Goal: Task Accomplishment & Management: Complete application form

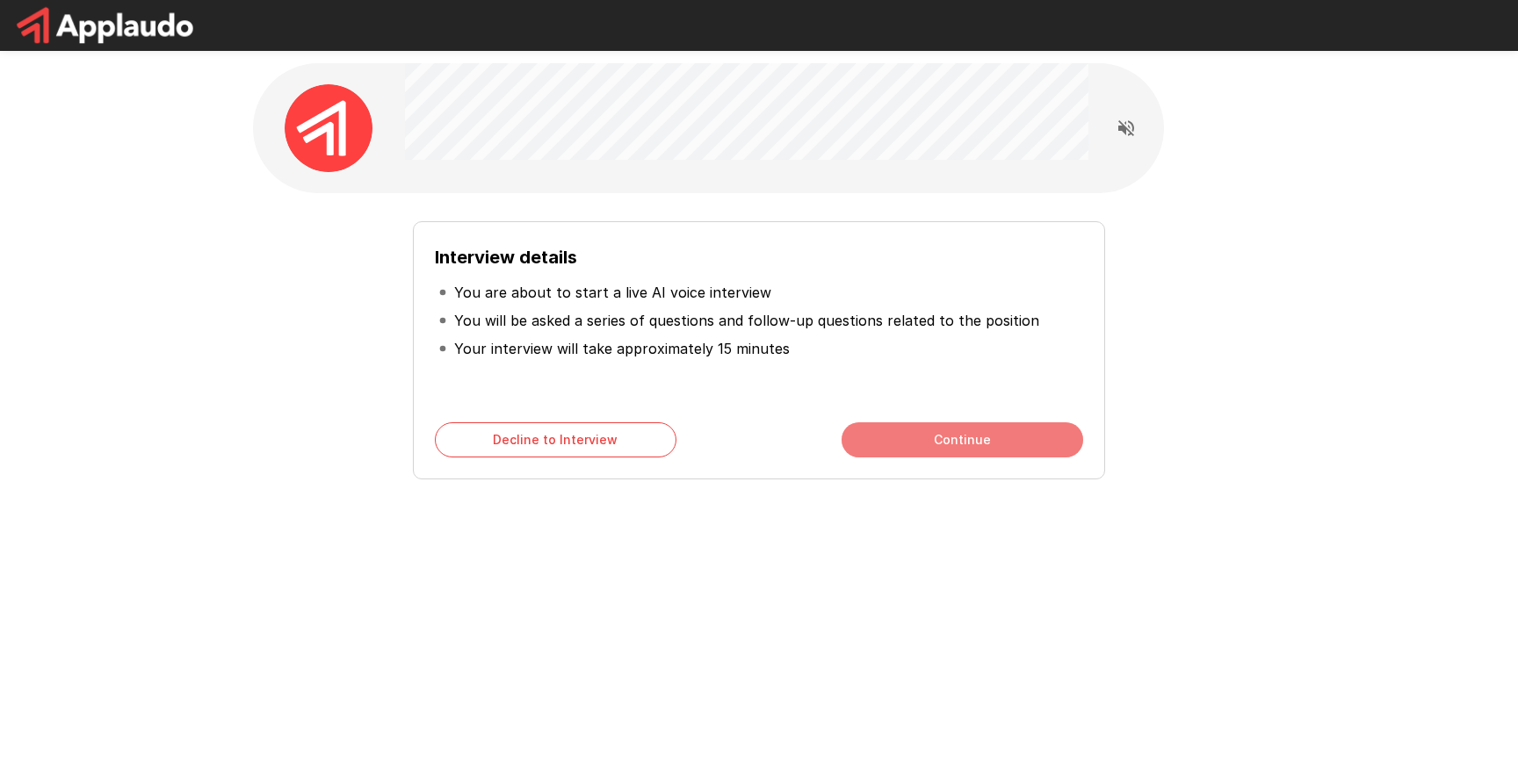
click at [908, 435] on button "Continue" at bounding box center [962, 440] width 242 height 35
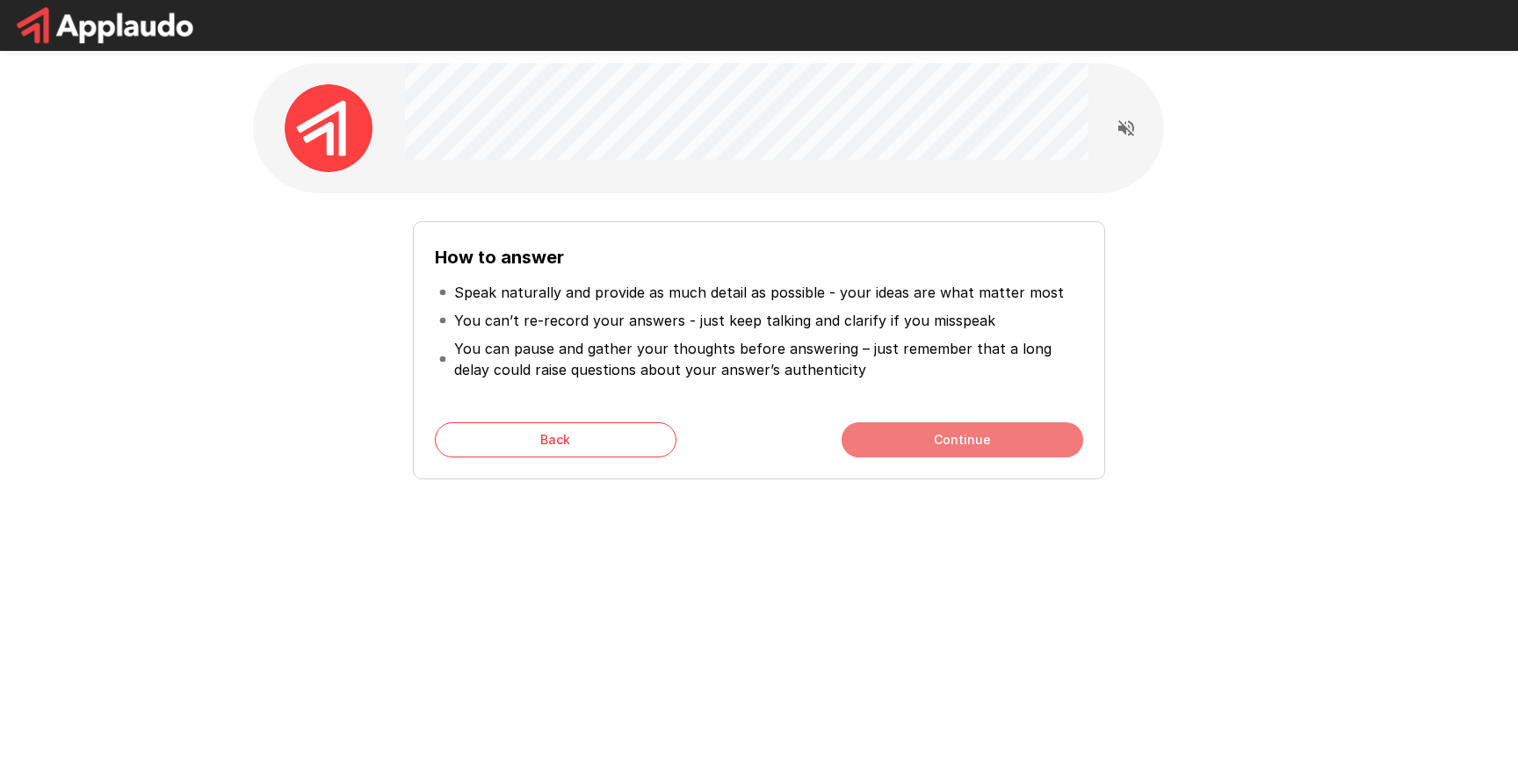
click at [993, 439] on button "Continue" at bounding box center [962, 440] width 242 height 35
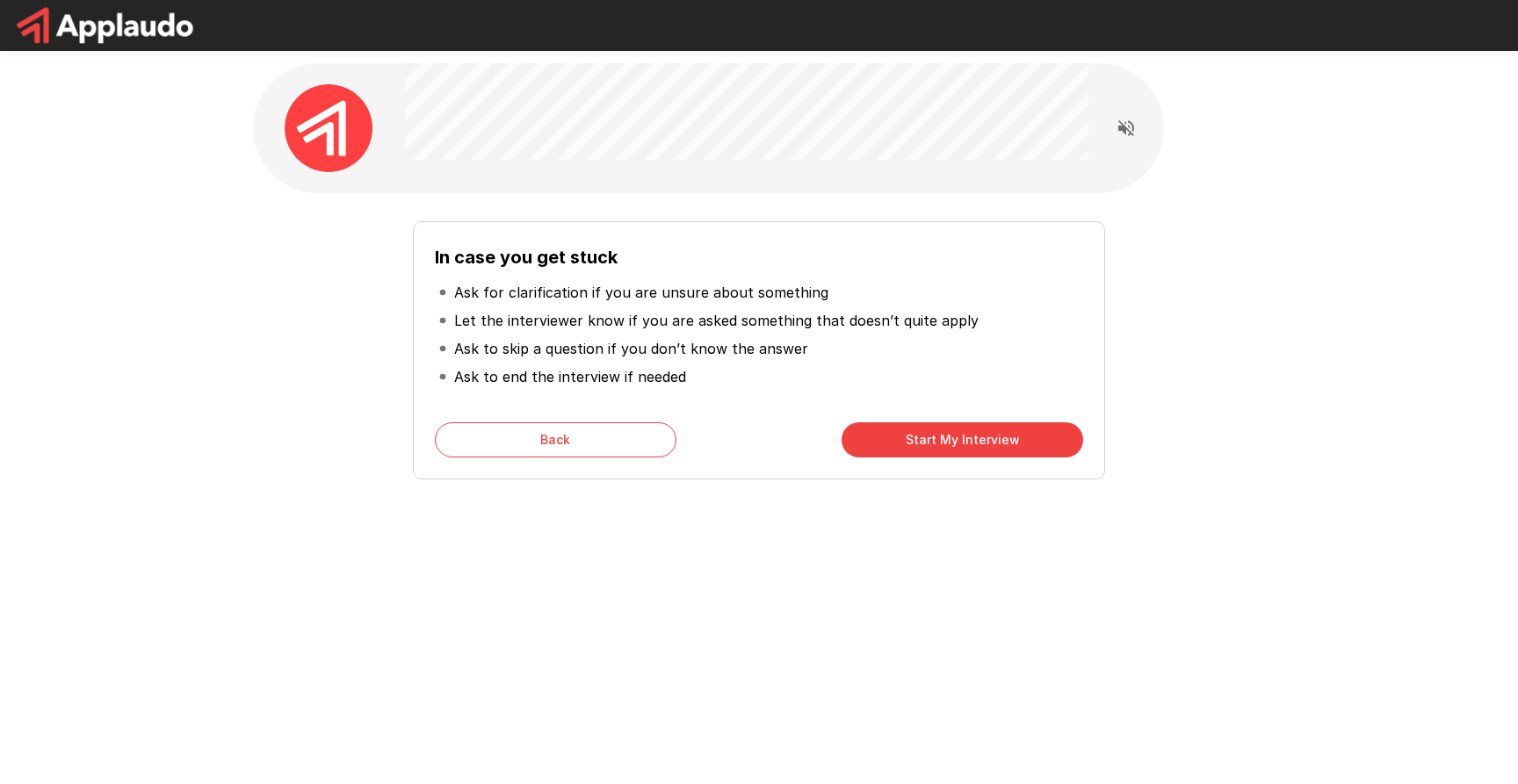
click at [993, 439] on button "Start My Interview" at bounding box center [962, 440] width 242 height 35
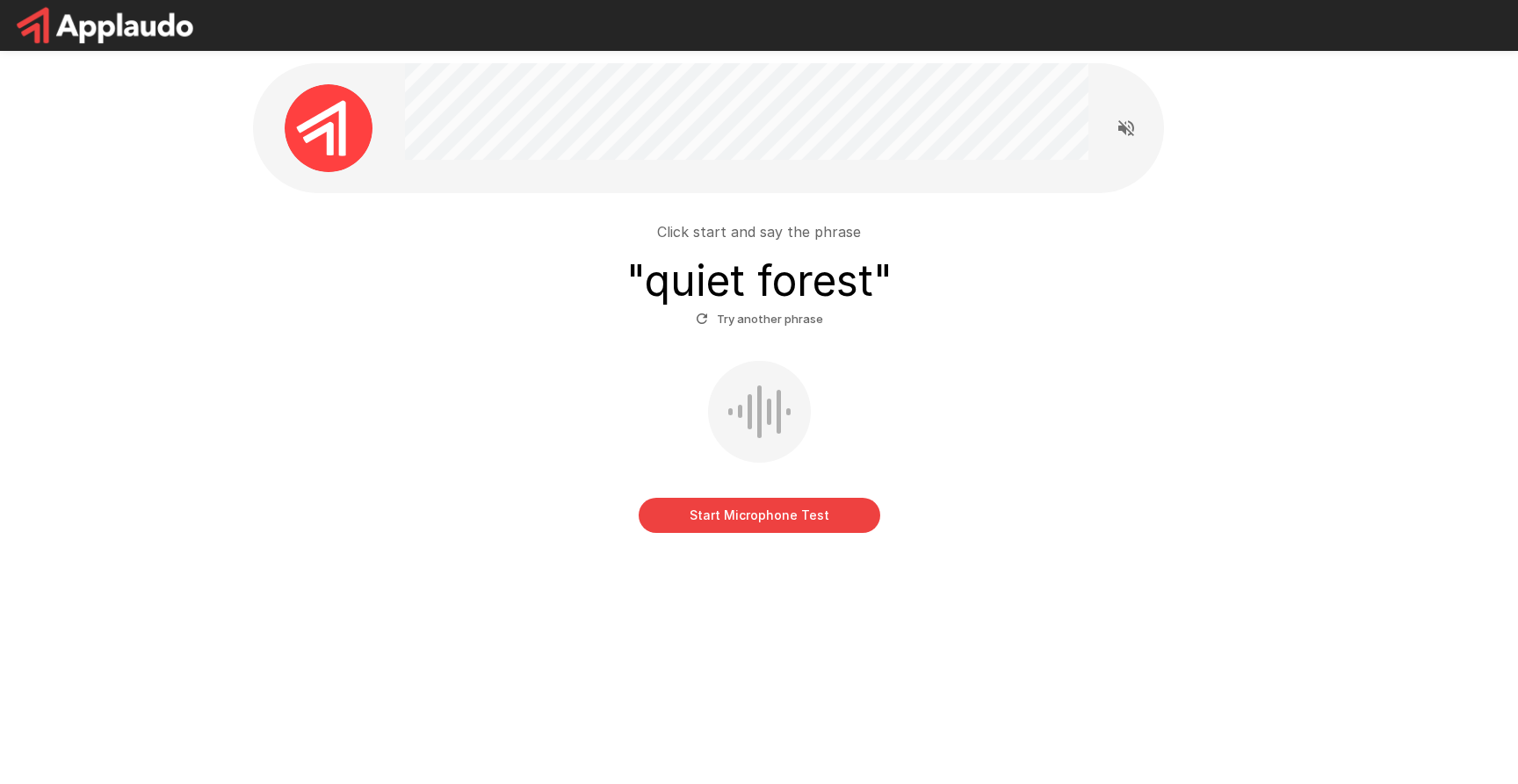
click at [750, 518] on button "Start Microphone Test" at bounding box center [759, 515] width 242 height 35
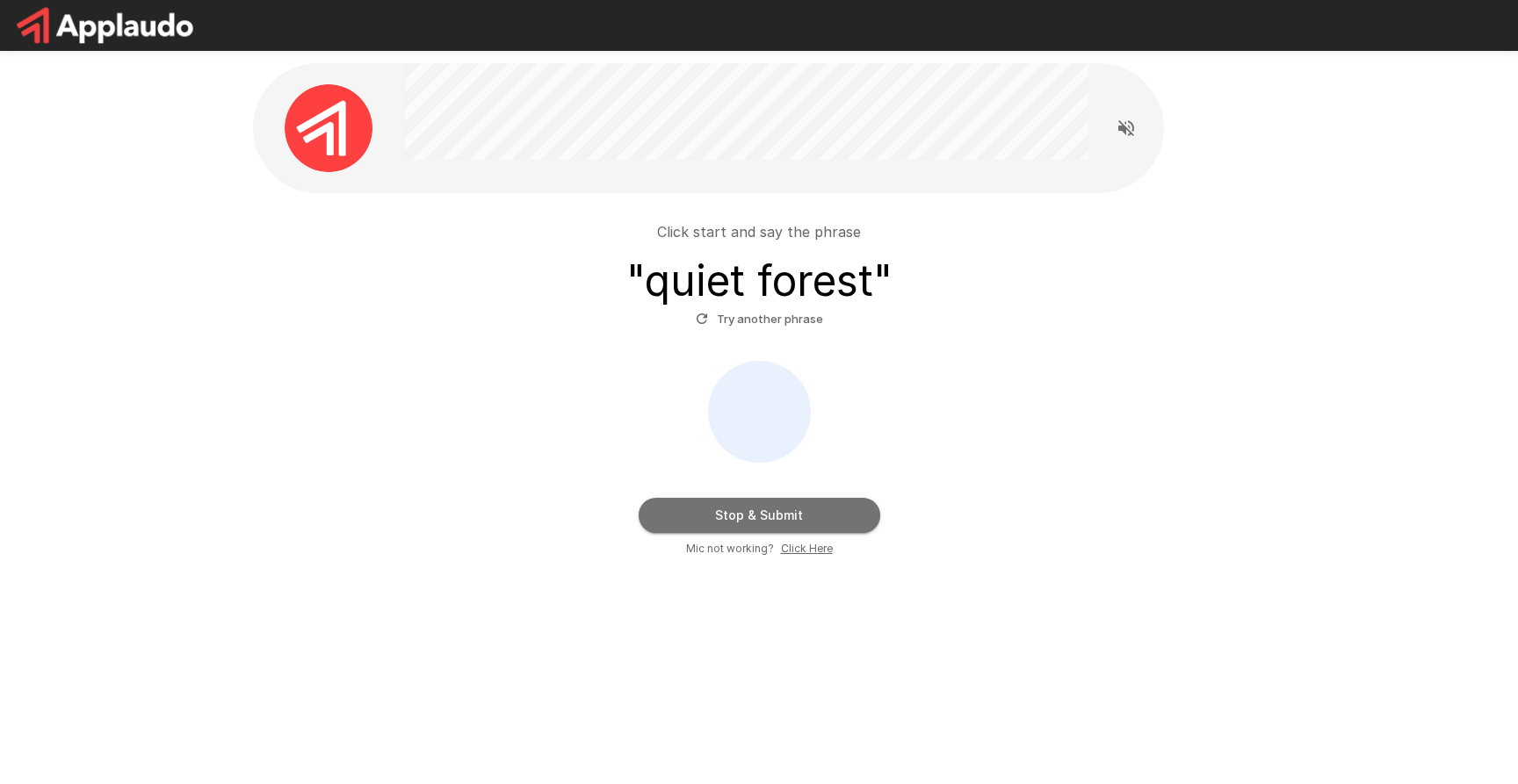
click at [750, 518] on button "Stop & Submit" at bounding box center [759, 515] width 242 height 35
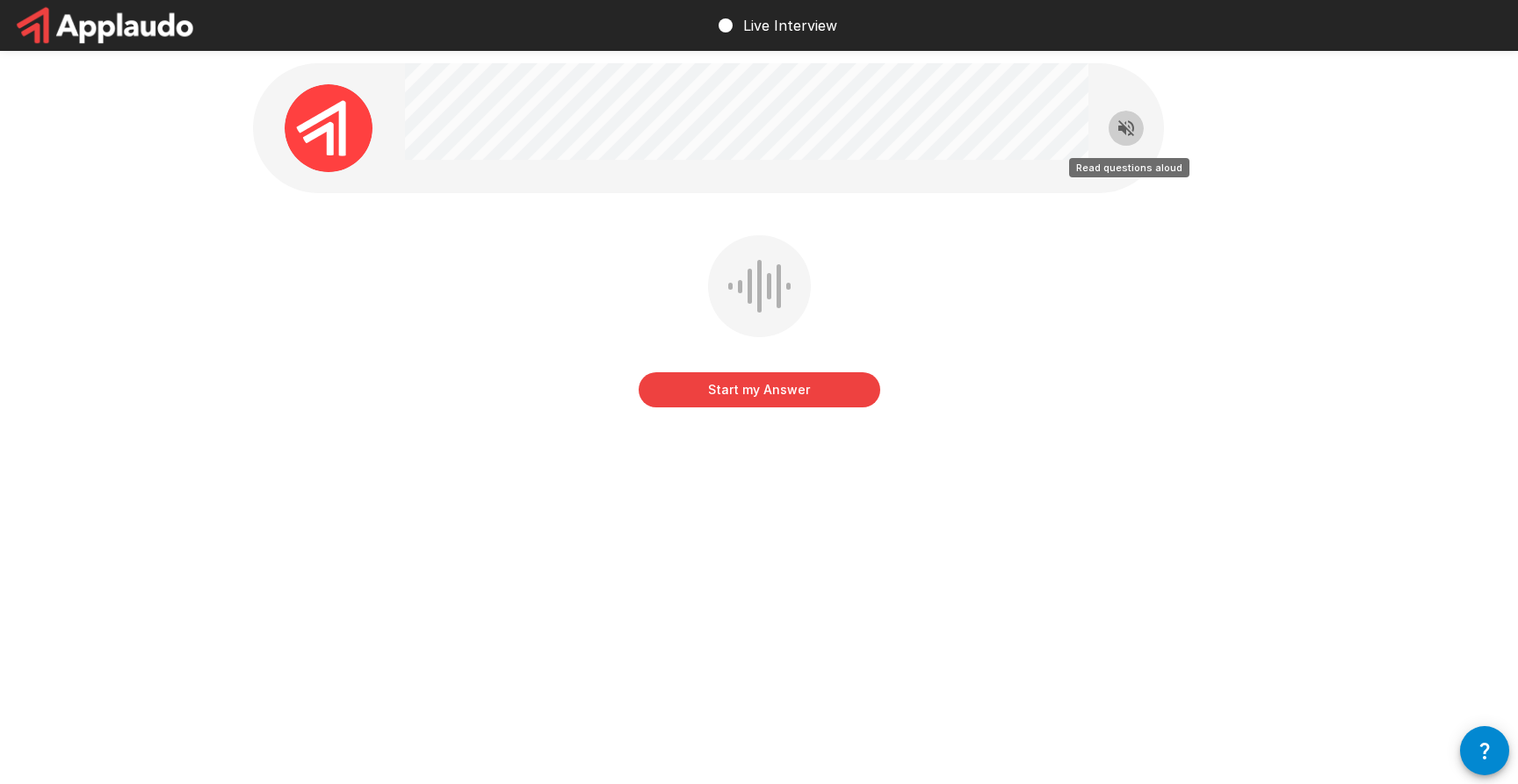
click at [1129, 130] on icon "Read questions aloud" at bounding box center [1126, 128] width 15 height 15
click at [786, 388] on button "Start my Answer" at bounding box center [759, 389] width 242 height 35
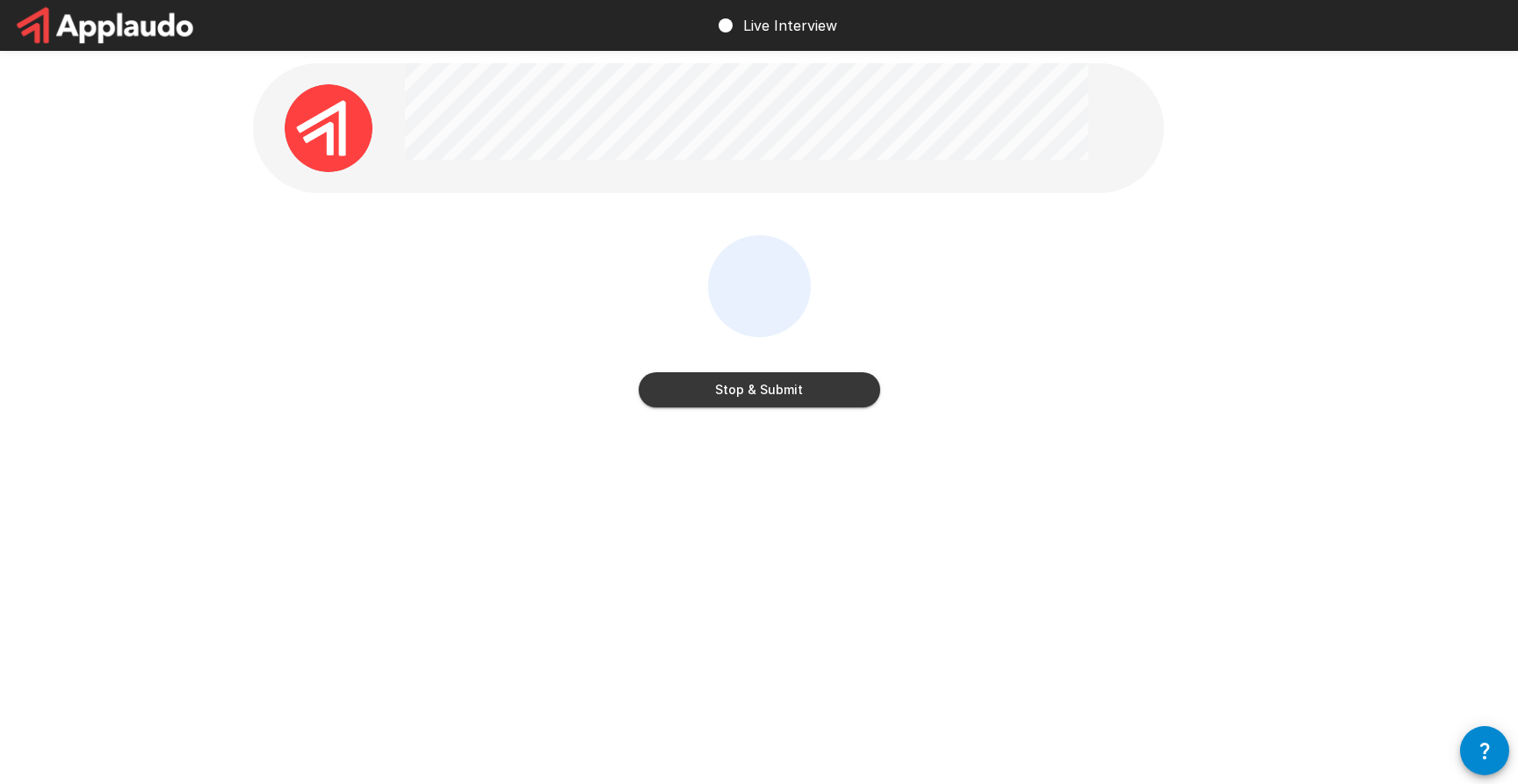
click at [786, 388] on button "Stop & Submit" at bounding box center [759, 389] width 242 height 35
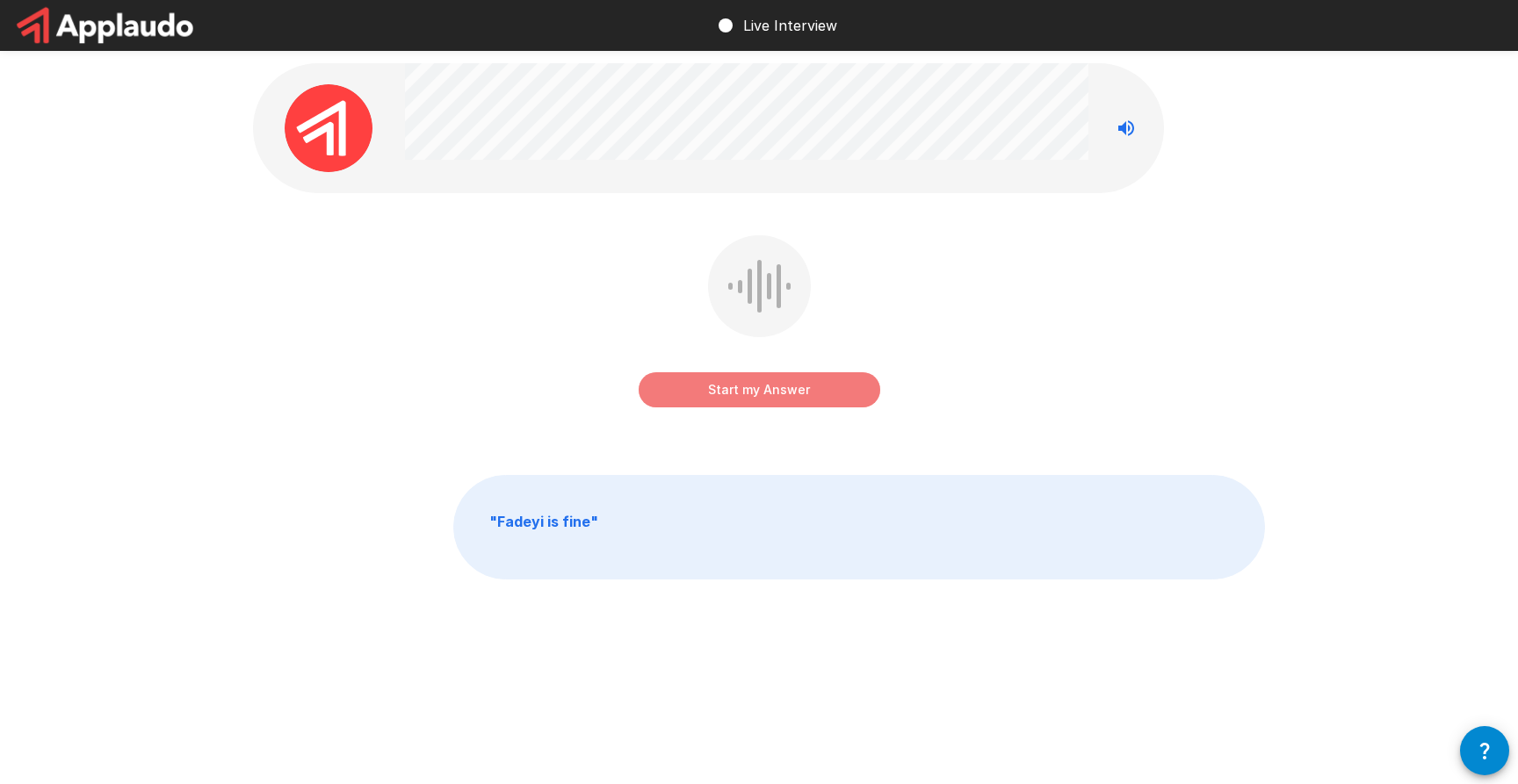
click at [761, 392] on button "Start my Answer" at bounding box center [759, 389] width 242 height 35
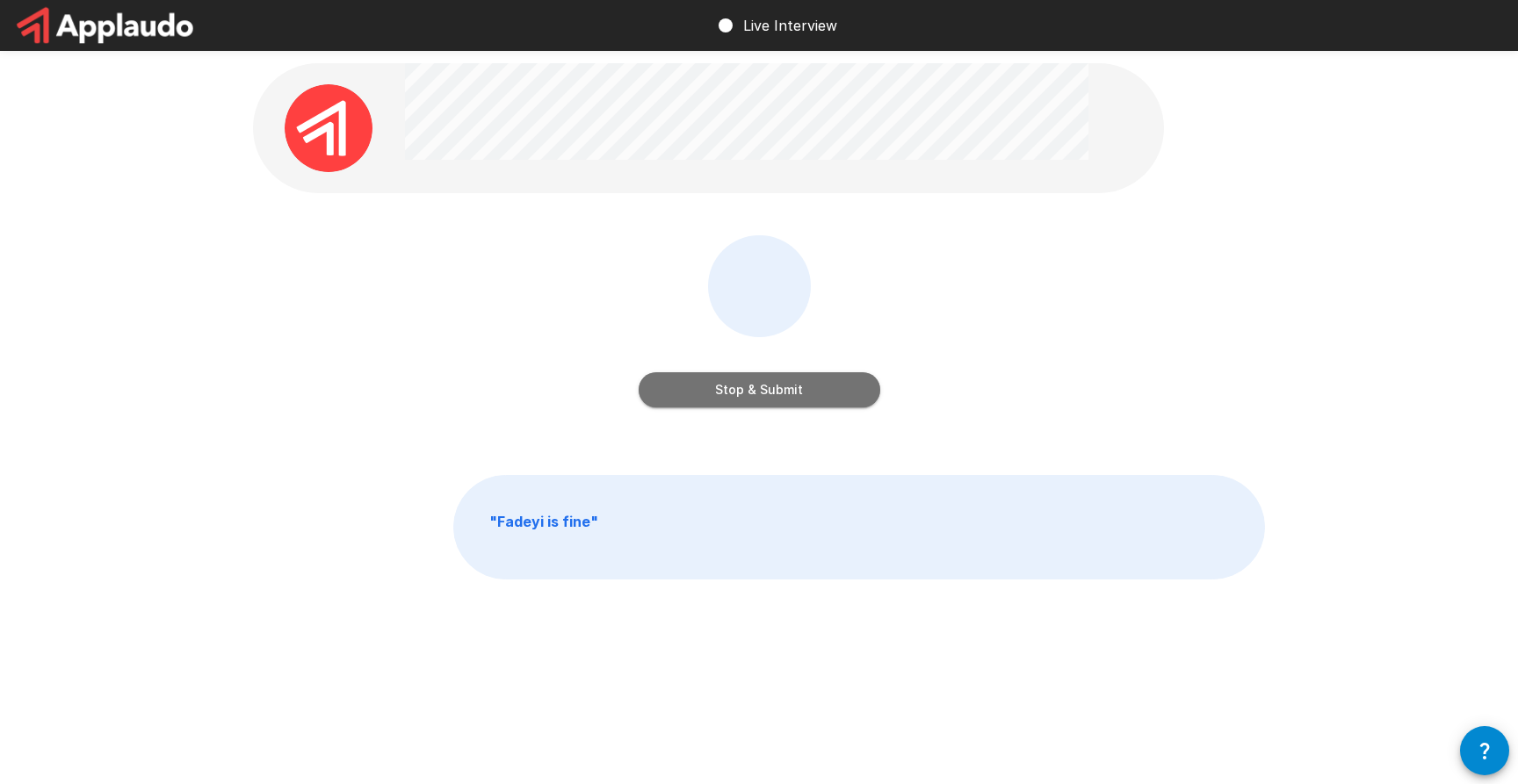
click at [761, 392] on button "Stop & Submit" at bounding box center [759, 389] width 242 height 35
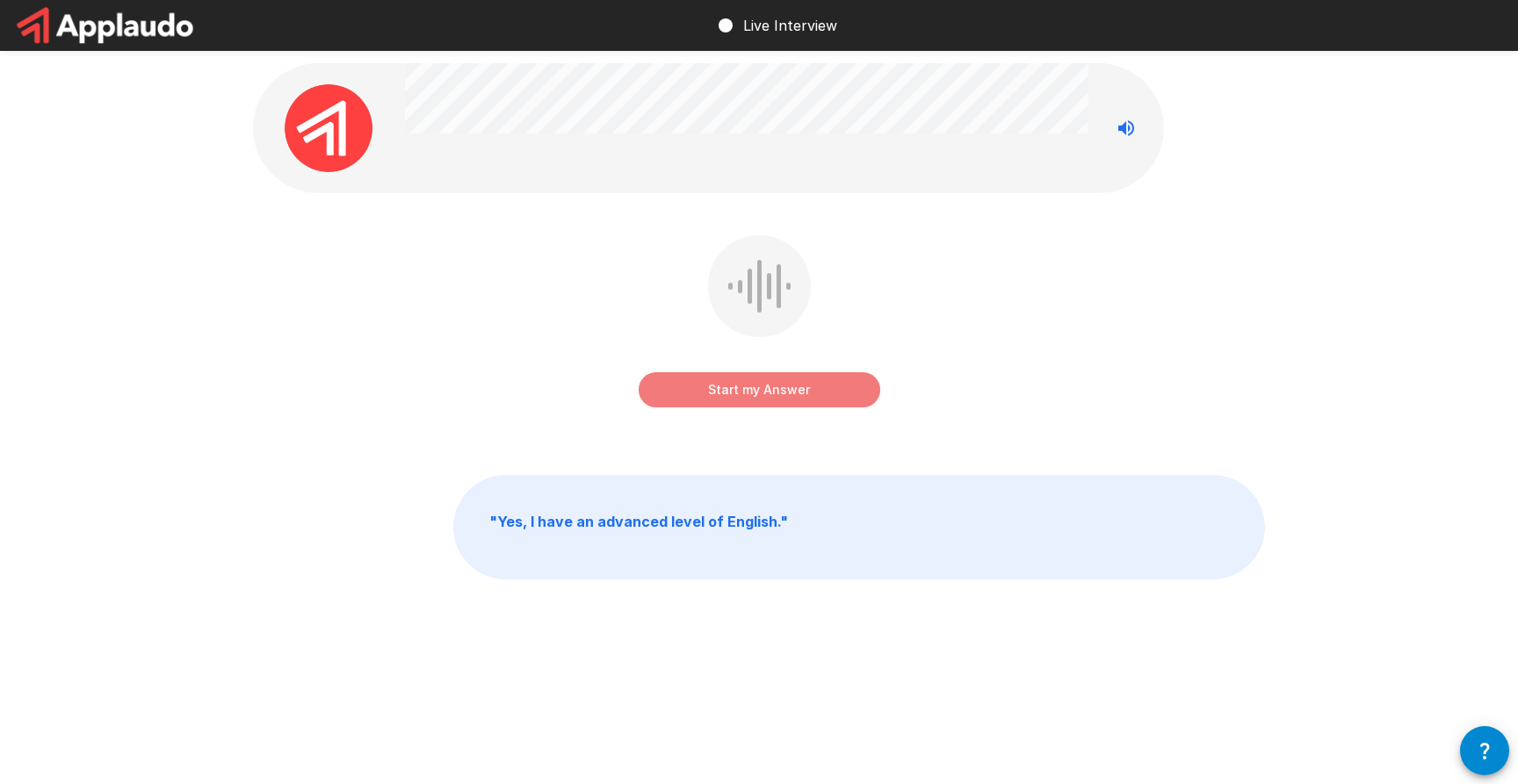
click at [761, 392] on button "Start my Answer" at bounding box center [759, 389] width 242 height 35
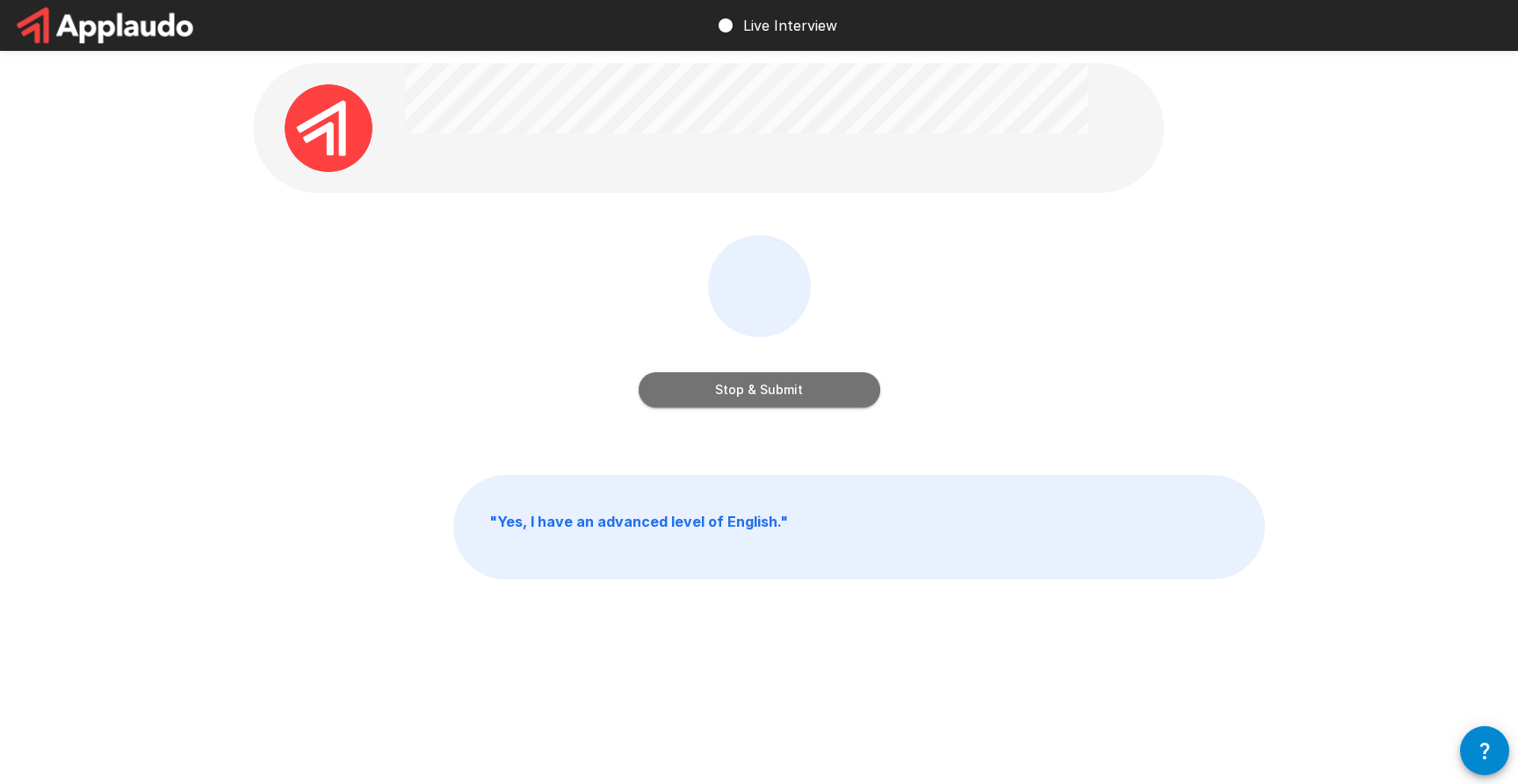
click at [761, 392] on button "Stop & Submit" at bounding box center [759, 389] width 242 height 35
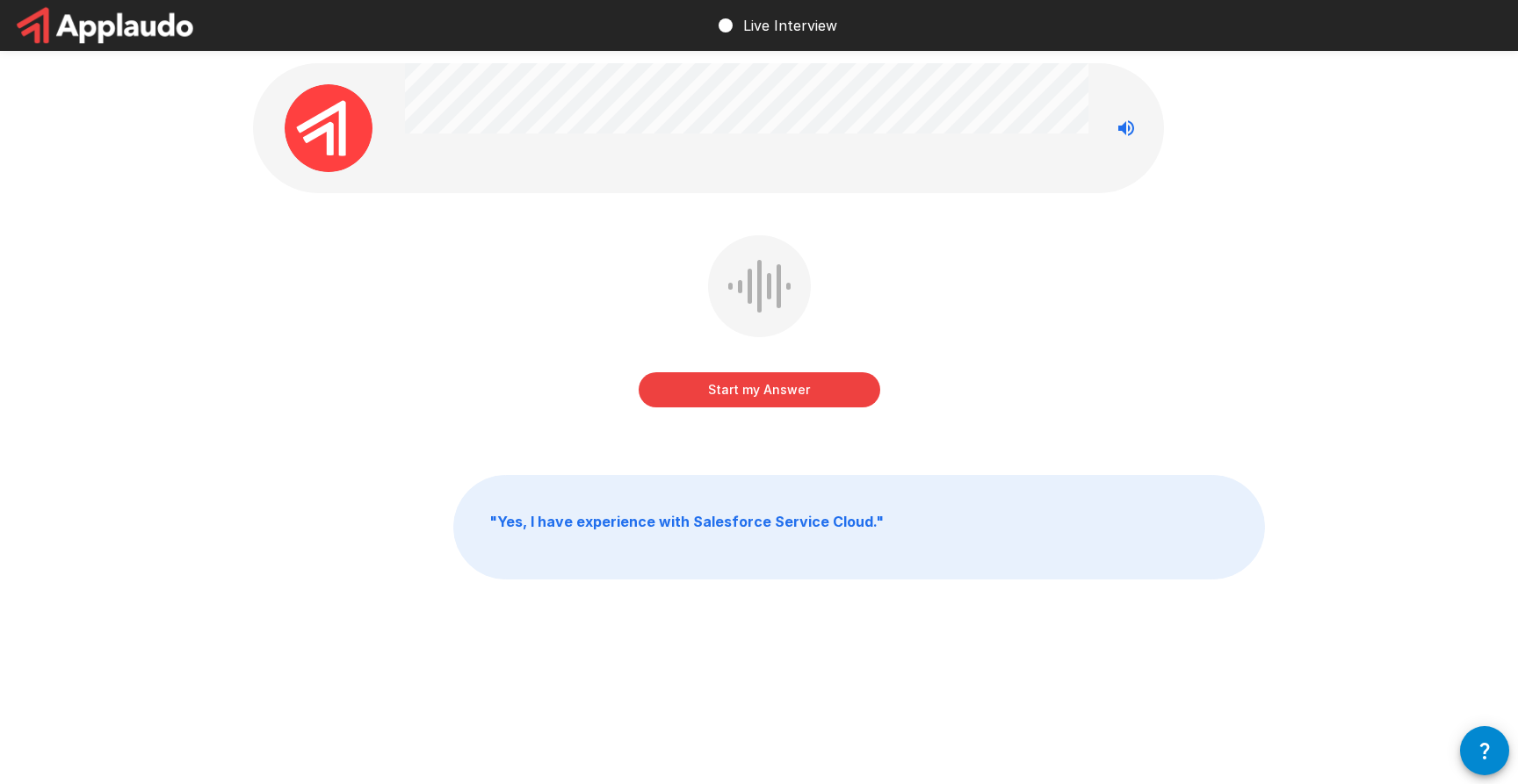
click at [761, 392] on button "Start my Answer" at bounding box center [759, 389] width 242 height 35
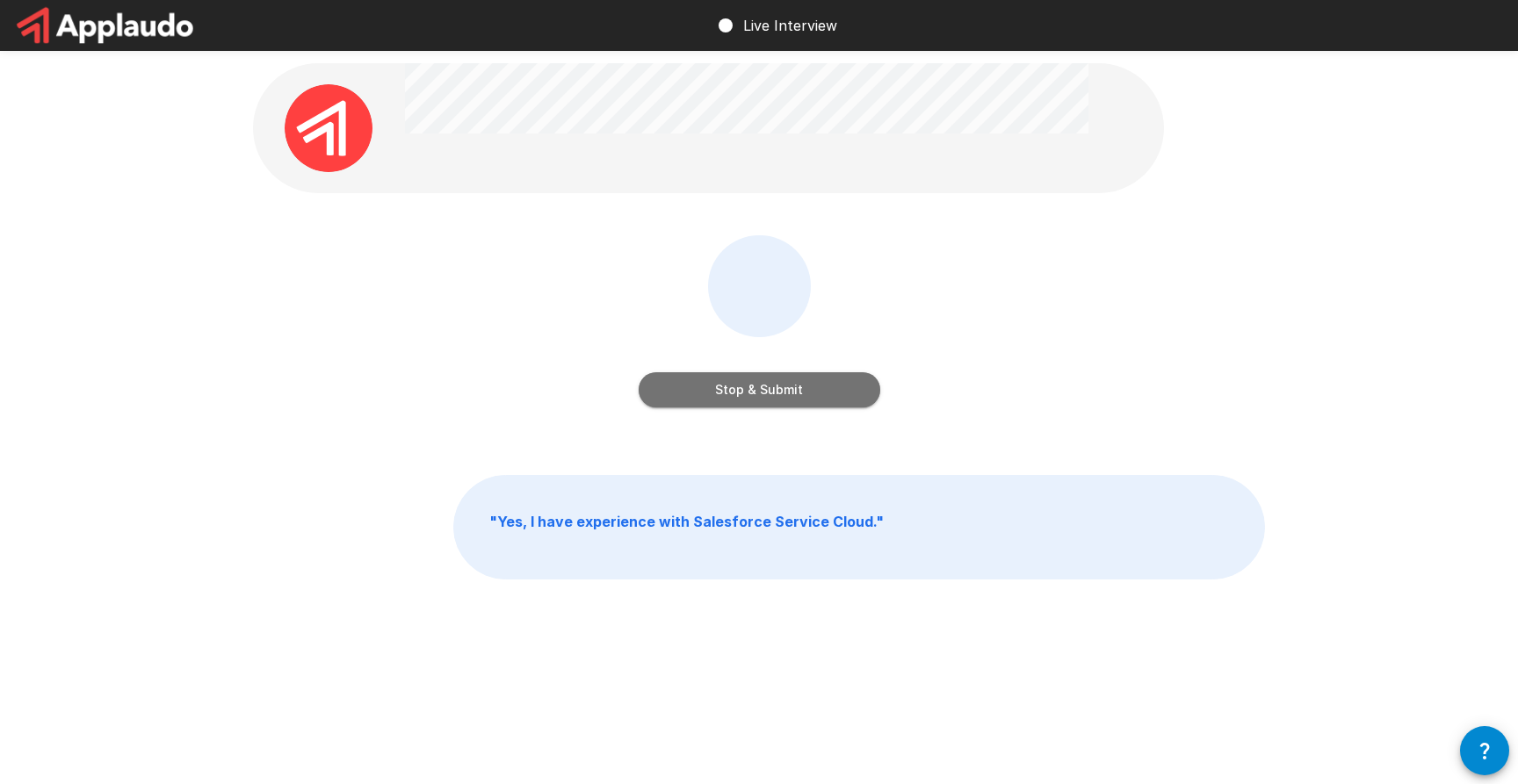
click at [761, 392] on button "Stop & Submit" at bounding box center [759, 389] width 242 height 35
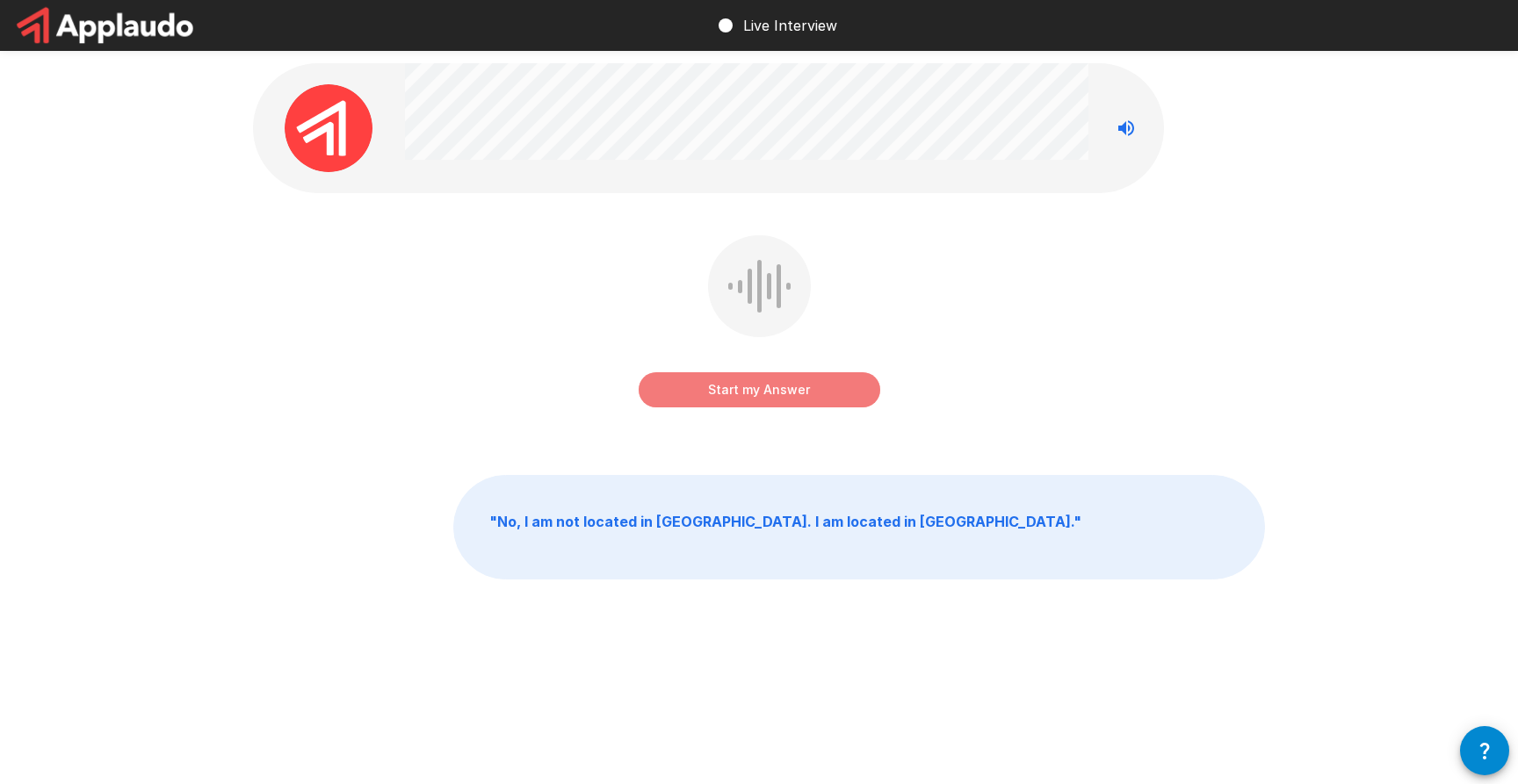
click at [760, 392] on button "Start my Answer" at bounding box center [759, 389] width 242 height 35
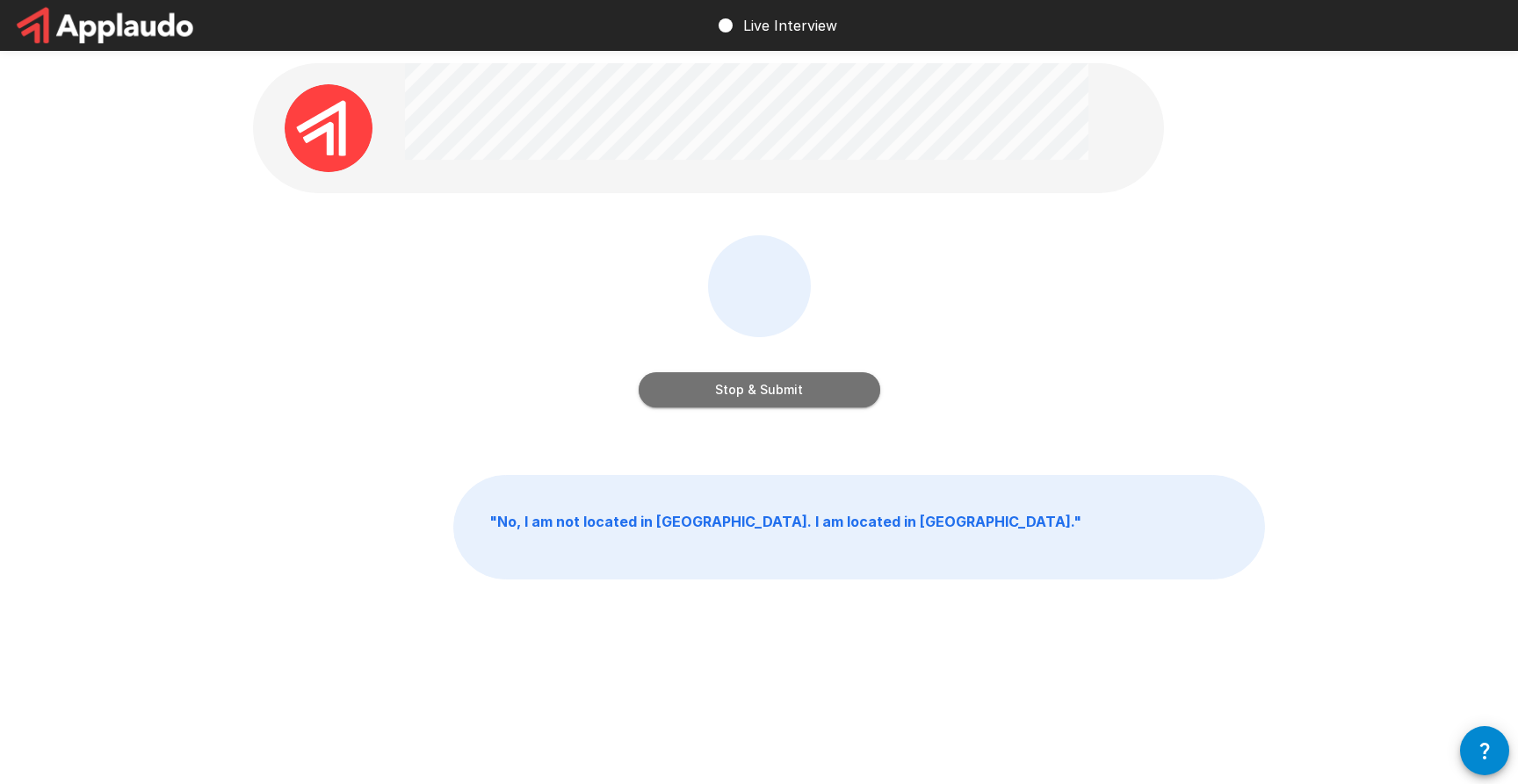
click at [760, 392] on button "Stop & Submit" at bounding box center [759, 389] width 242 height 35
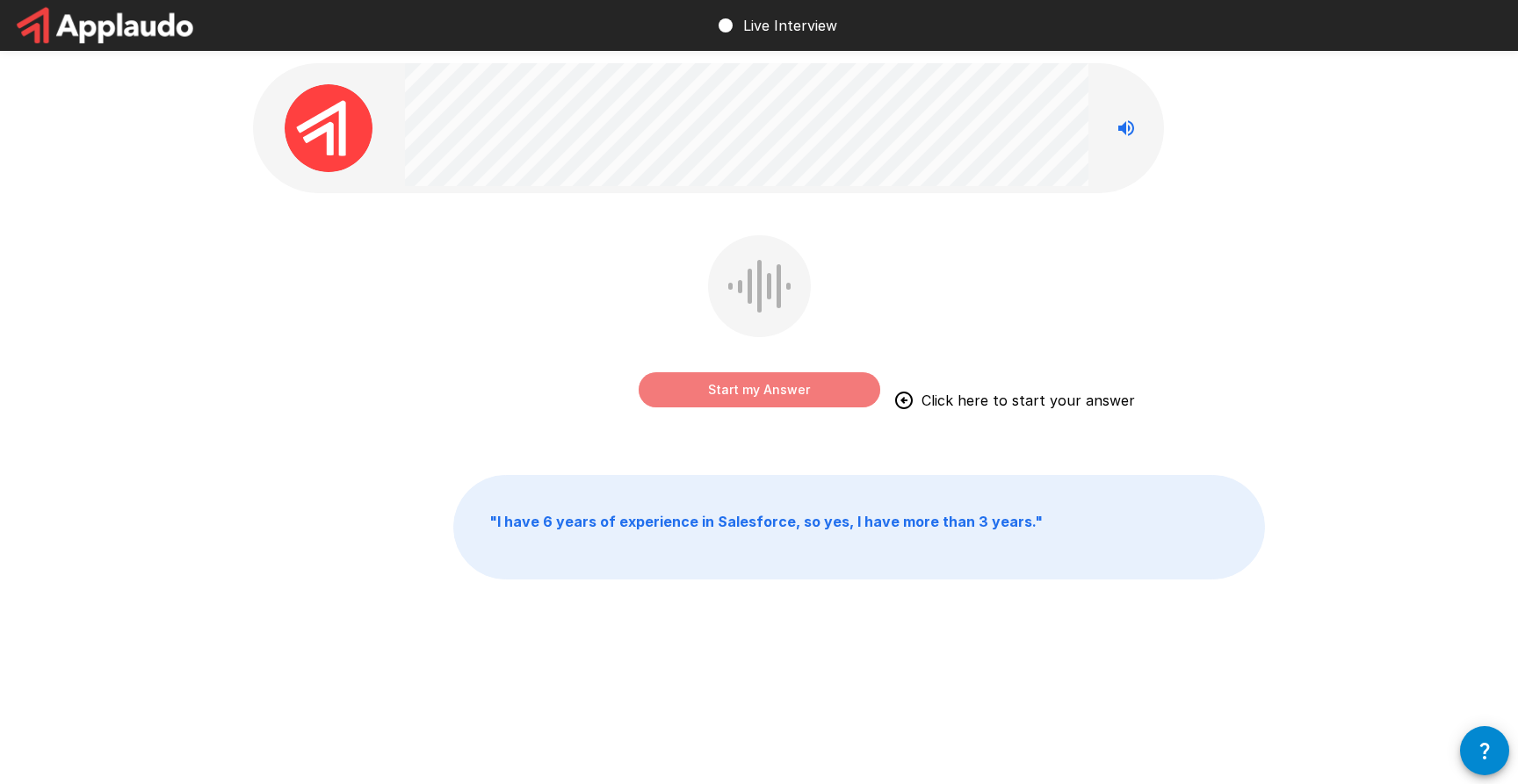
click at [760, 392] on button "Start my Answer" at bounding box center [759, 389] width 242 height 35
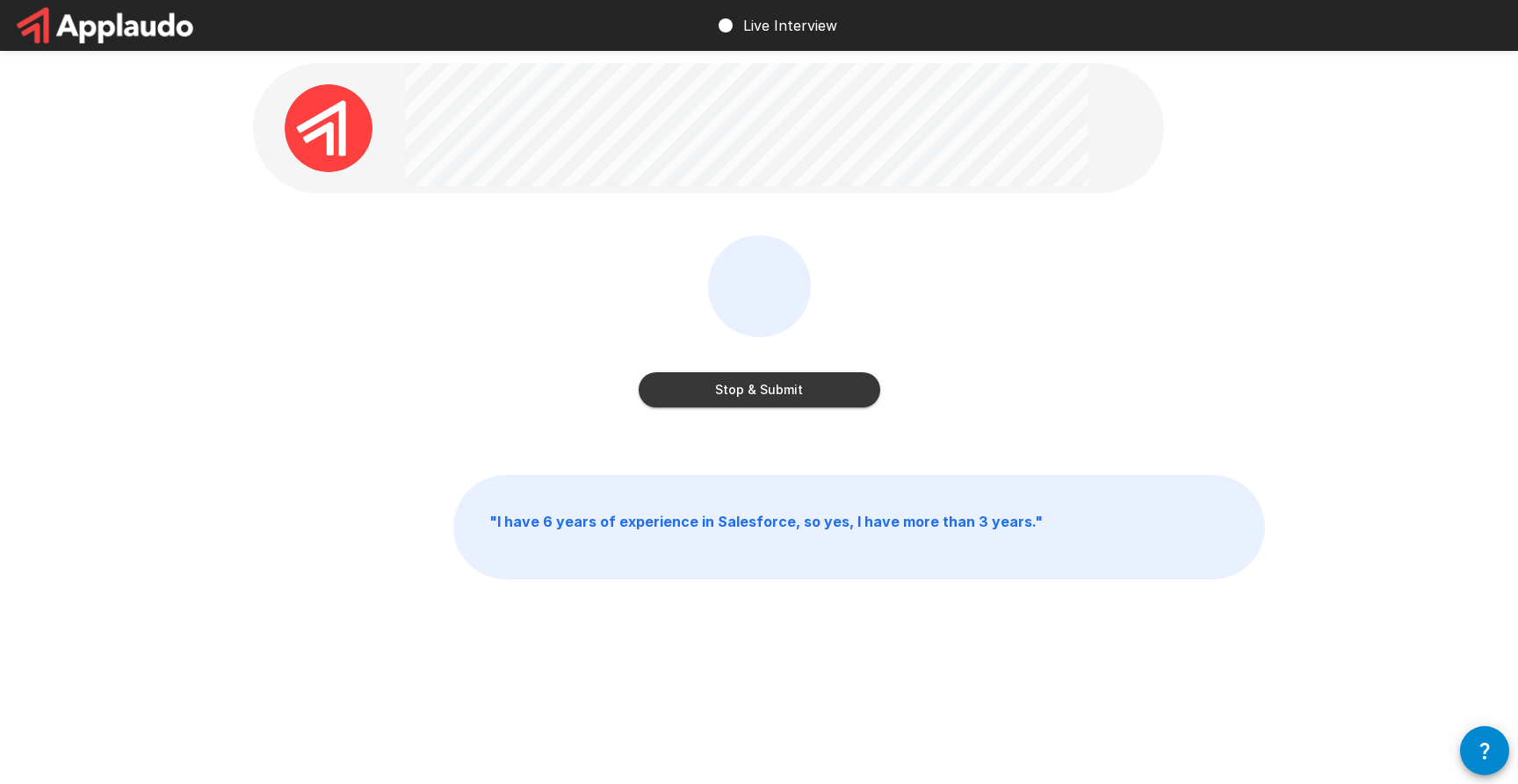
click at [760, 392] on button "Stop & Submit" at bounding box center [759, 389] width 242 height 35
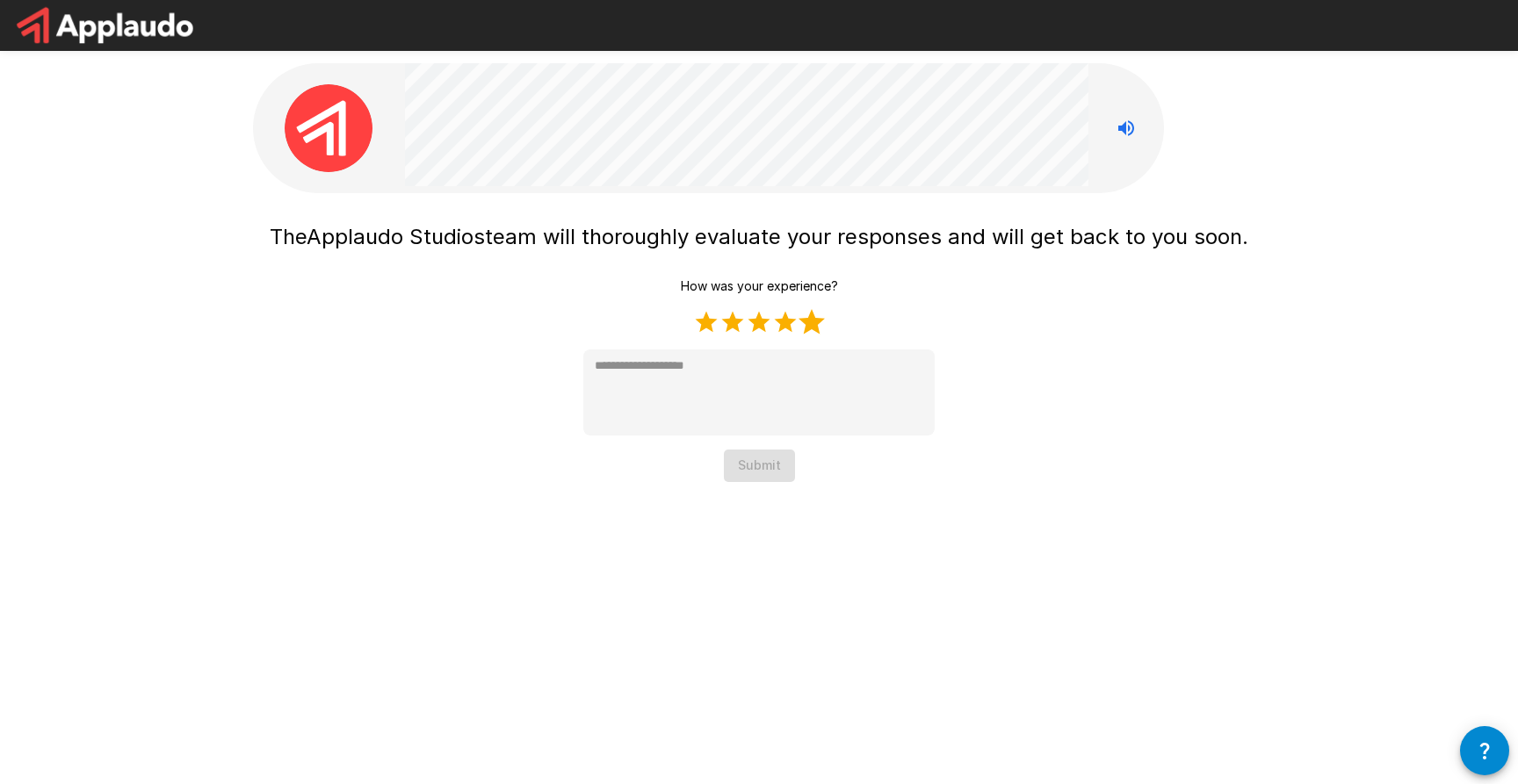
click at [808, 314] on label "5 Stars" at bounding box center [812, 321] width 26 height 26
type textarea "*"
click at [770, 459] on button "Submit" at bounding box center [759, 466] width 72 height 33
